Goal: Transaction & Acquisition: Register for event/course

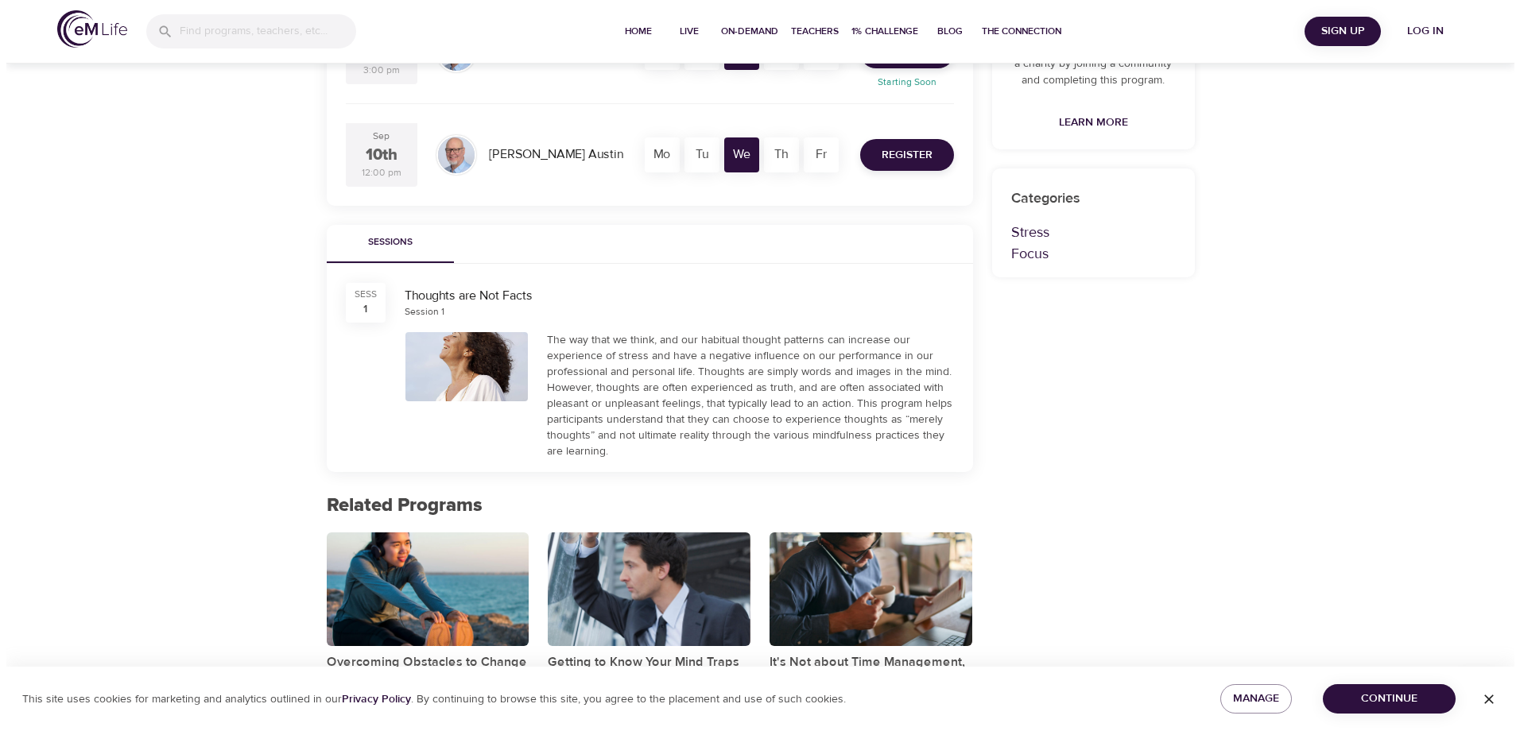
scroll to position [238, 0]
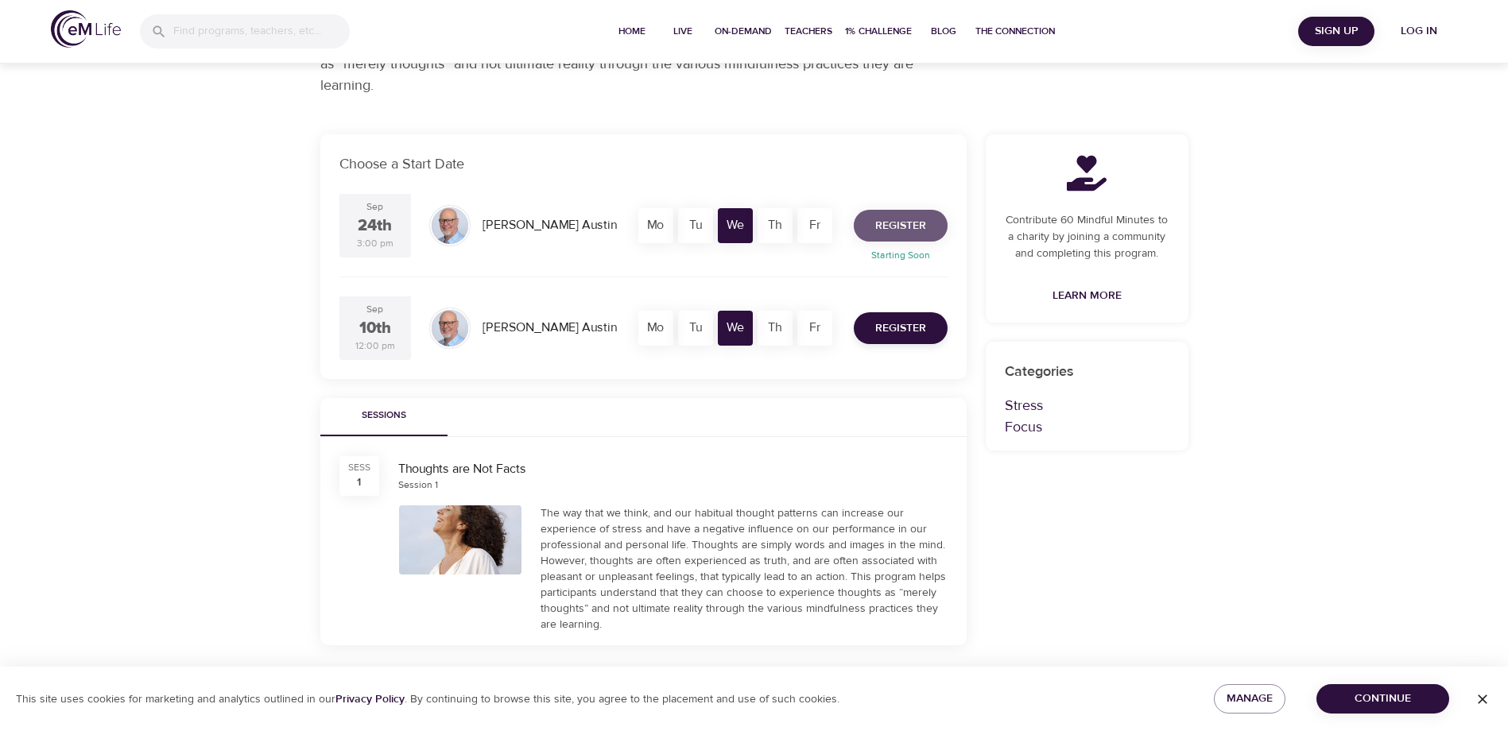
click at [912, 230] on span "Register" at bounding box center [900, 226] width 51 height 20
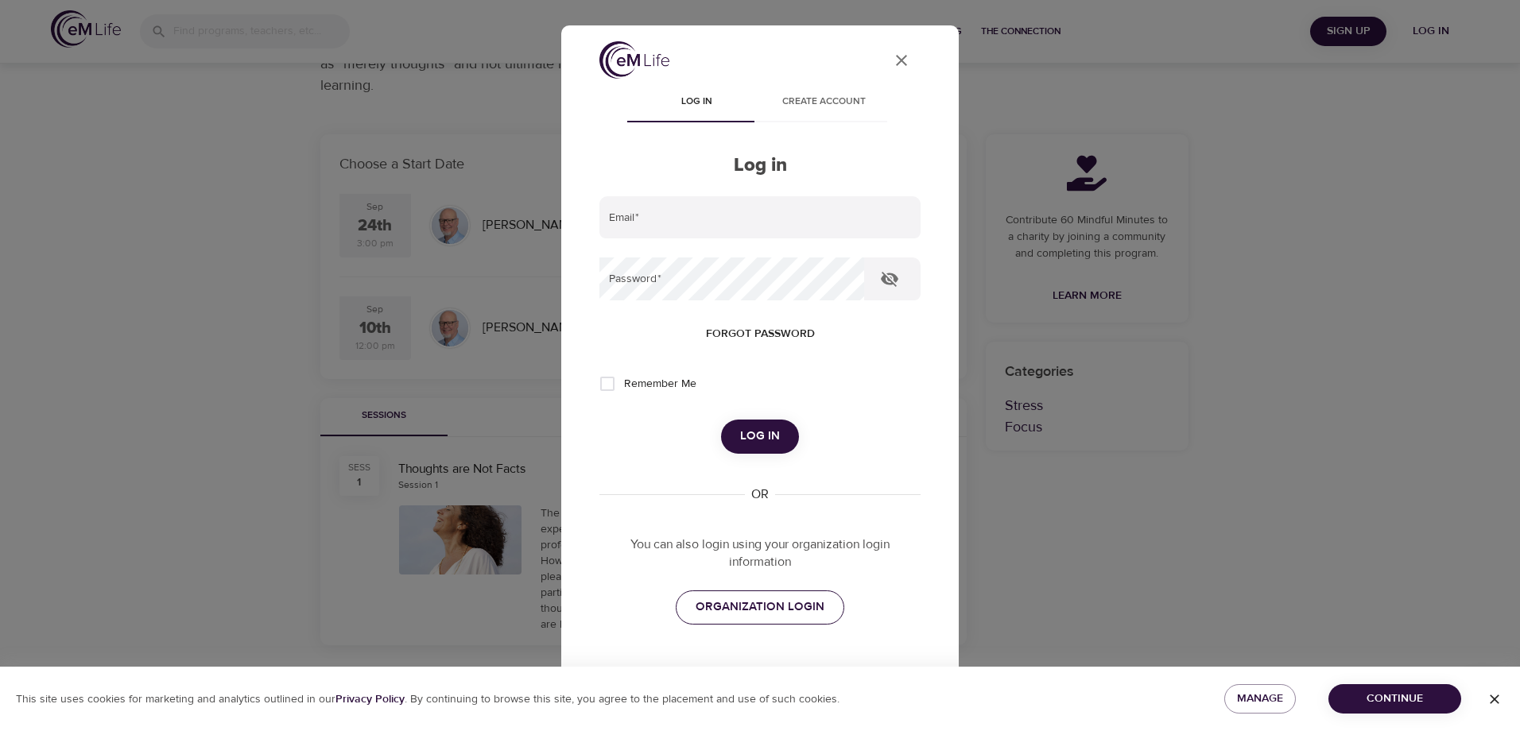
click at [801, 606] on span "ORGANIZATION LOGIN" at bounding box center [759, 607] width 129 height 21
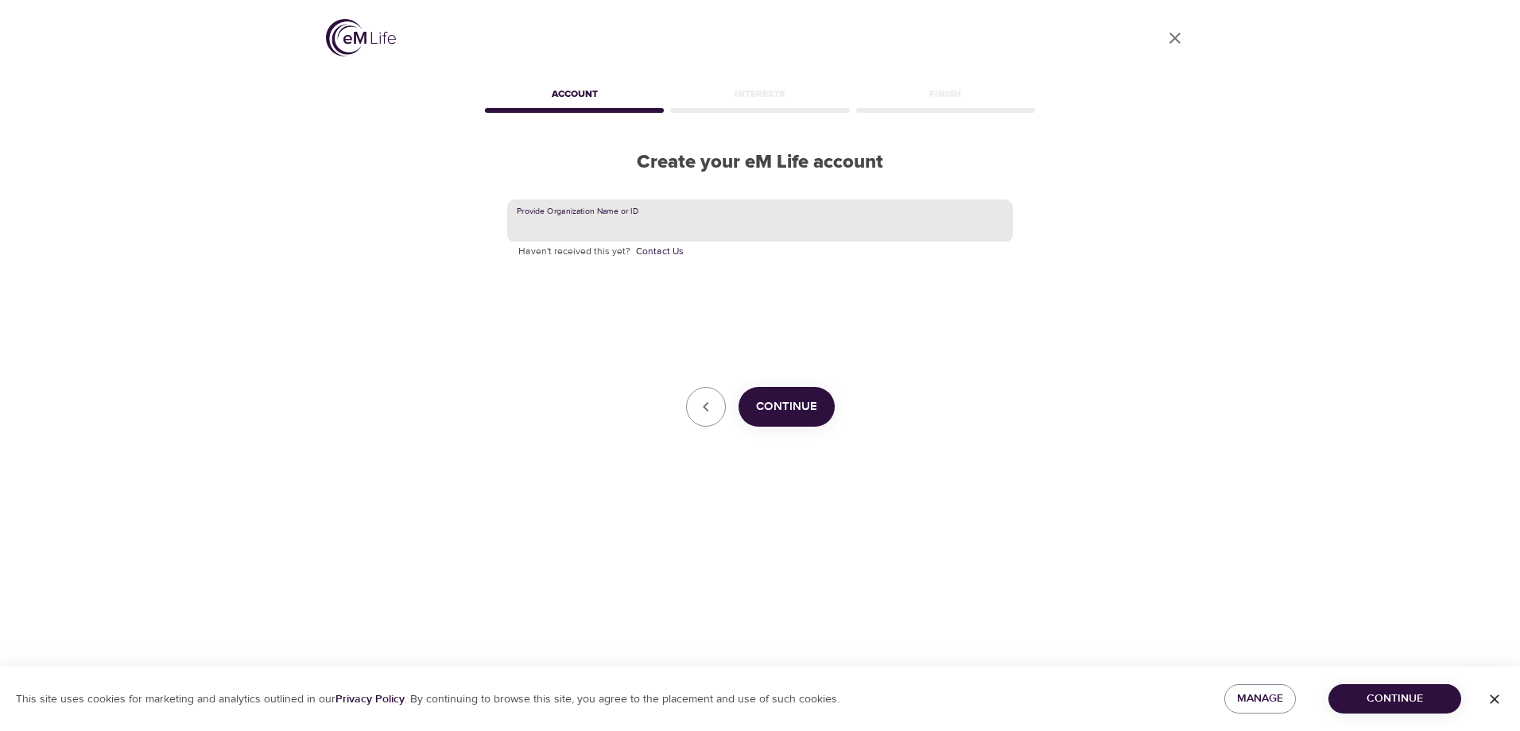
click at [714, 211] on input "text" at bounding box center [759, 220] width 505 height 43
